Goal: Browse casually

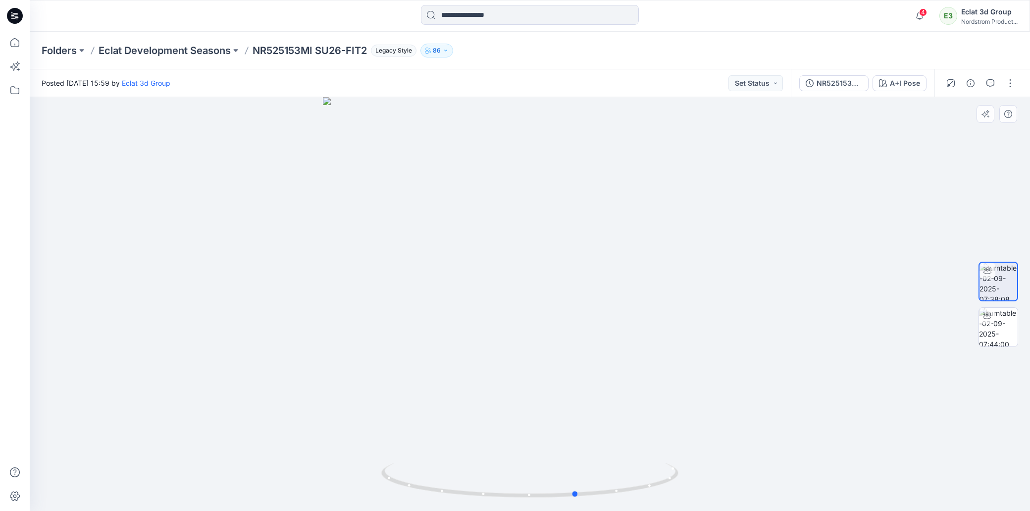
drag, startPoint x: 532, startPoint y: 442, endPoint x: 586, endPoint y: 442, distance: 54.0
click at [586, 443] on div at bounding box center [530, 304] width 1000 height 414
drag, startPoint x: 553, startPoint y: 397, endPoint x: 593, endPoint y: 398, distance: 40.1
click at [593, 398] on div at bounding box center [530, 304] width 1000 height 414
drag, startPoint x: 544, startPoint y: 376, endPoint x: 608, endPoint y: 383, distance: 64.8
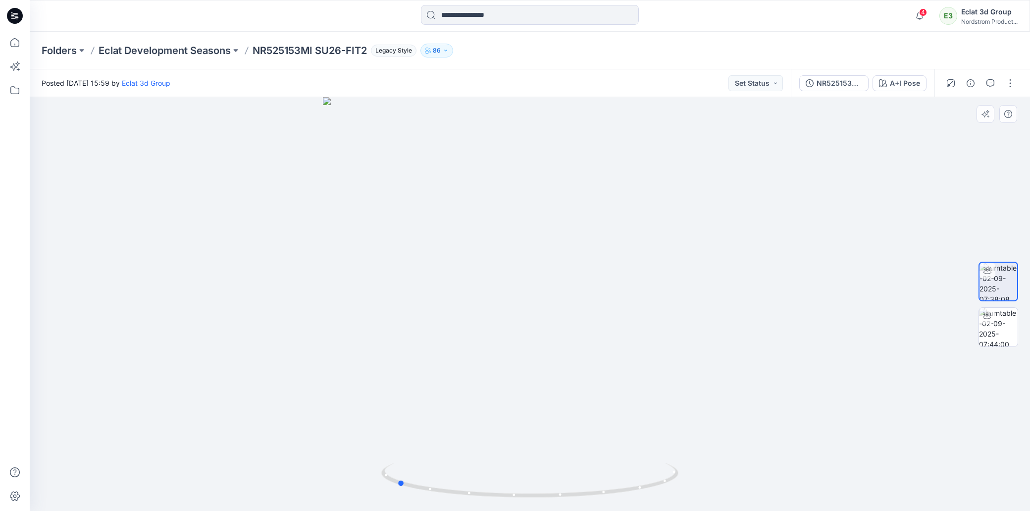
click at [608, 383] on div at bounding box center [530, 304] width 1000 height 414
click at [149, 311] on div at bounding box center [530, 304] width 1000 height 414
click at [869, 317] on img at bounding box center [998, 327] width 39 height 39
click at [191, 303] on div at bounding box center [530, 304] width 1000 height 414
drag, startPoint x: 518, startPoint y: 363, endPoint x: 544, endPoint y: 369, distance: 26.9
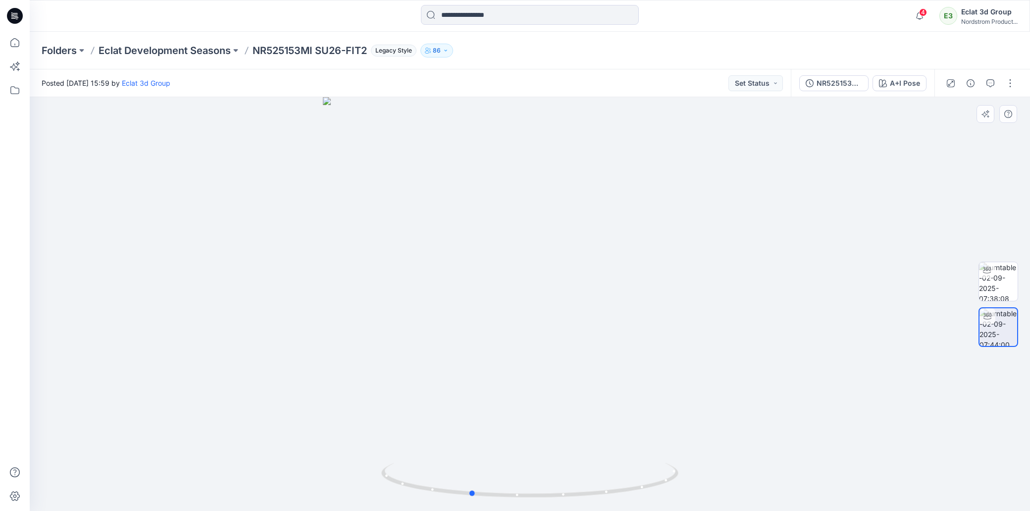
click at [544, 369] on div at bounding box center [530, 304] width 1000 height 414
click at [119, 333] on div at bounding box center [530, 304] width 1000 height 414
drag, startPoint x: 549, startPoint y: 338, endPoint x: 469, endPoint y: 333, distance: 80.4
click at [469, 333] on div at bounding box center [530, 304] width 1000 height 414
